Goal: Check status: Check status

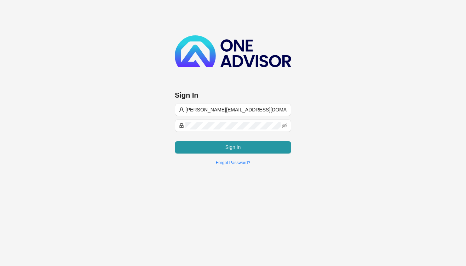
type input "[PERSON_NAME][EMAIL_ADDRESS][DOMAIN_NAME]"
click at [248, 150] on button "Sign In" at bounding box center [233, 147] width 116 height 12
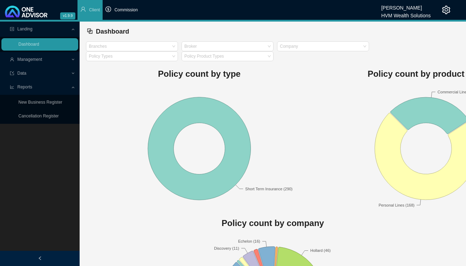
click at [119, 8] on span "Commission" at bounding box center [125, 9] width 23 height 5
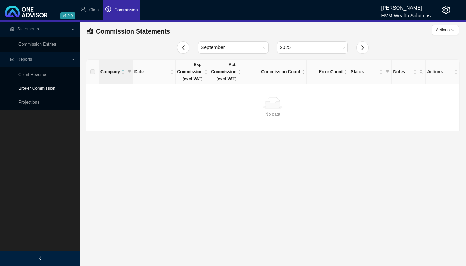
click at [45, 88] on link "Broker Commission" at bounding box center [36, 88] width 37 height 5
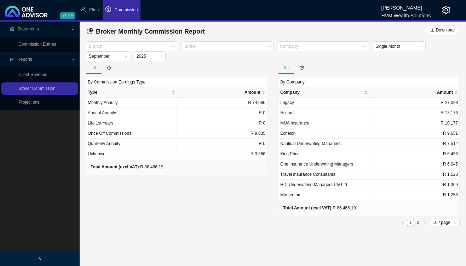
click at [429, 220] on ul "1 2 10 / page" at bounding box center [368, 222] width 181 height 7
click at [427, 224] on button "button" at bounding box center [425, 222] width 7 height 7
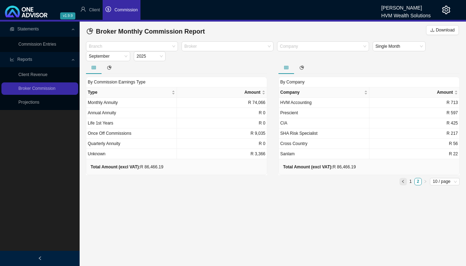
click at [403, 182] on icon "left" at bounding box center [403, 181] width 2 height 3
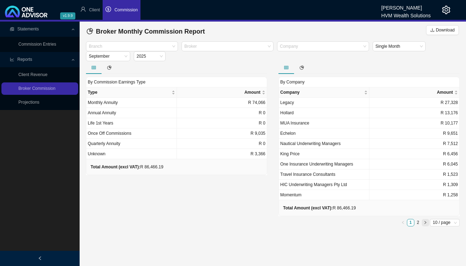
click at [427, 223] on button "button" at bounding box center [425, 222] width 7 height 7
